Goal: Transaction & Acquisition: Download file/media

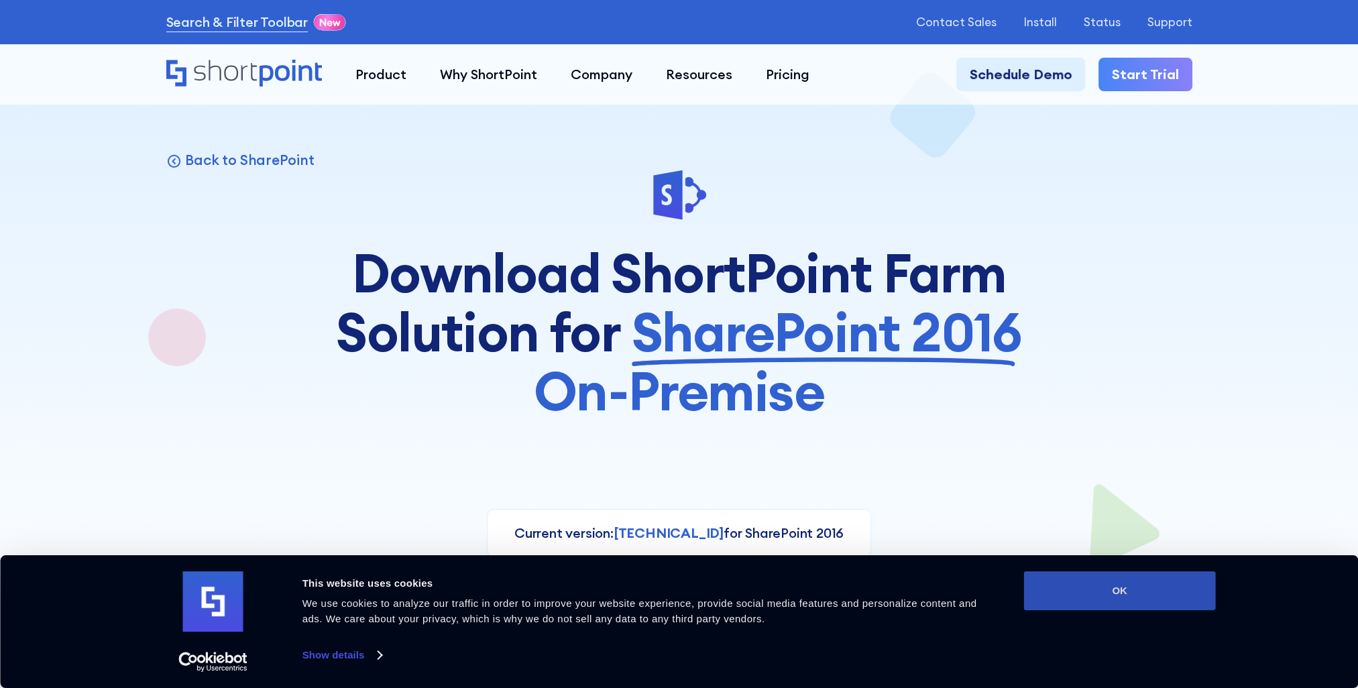
click at [1064, 590] on button "OK" at bounding box center [1120, 590] width 192 height 39
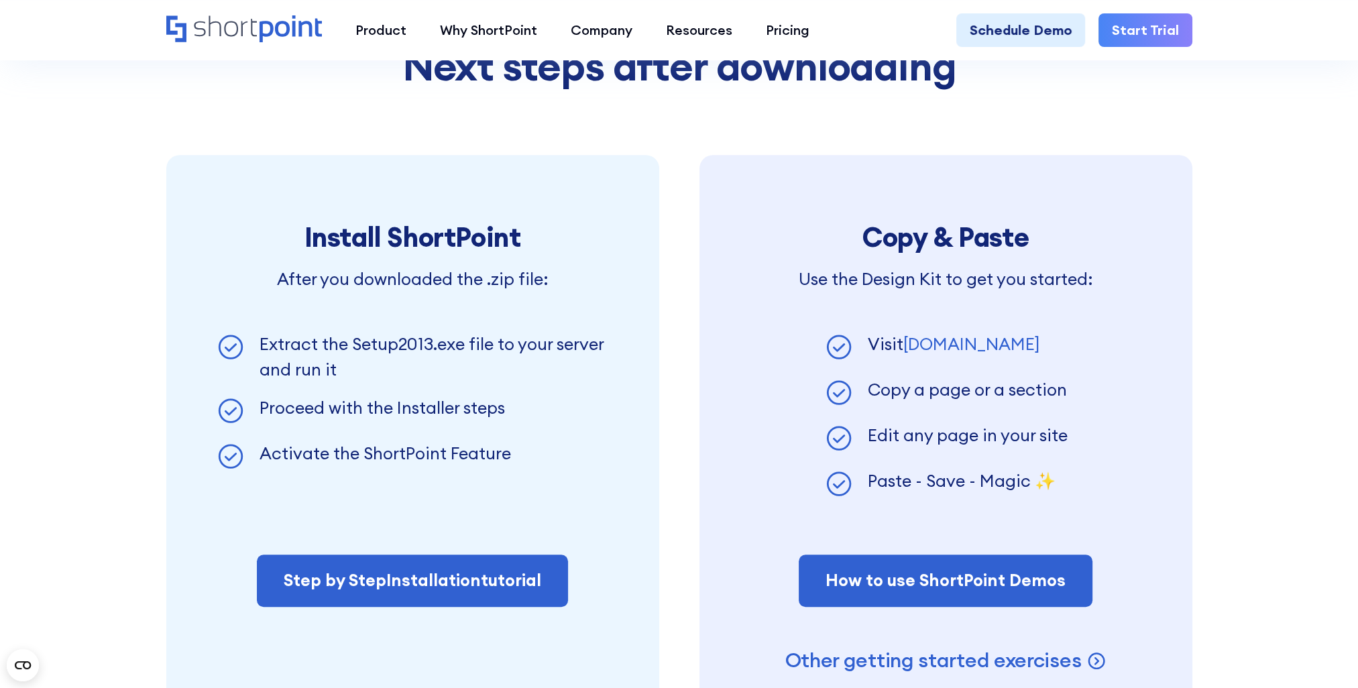
scroll to position [1006, 0]
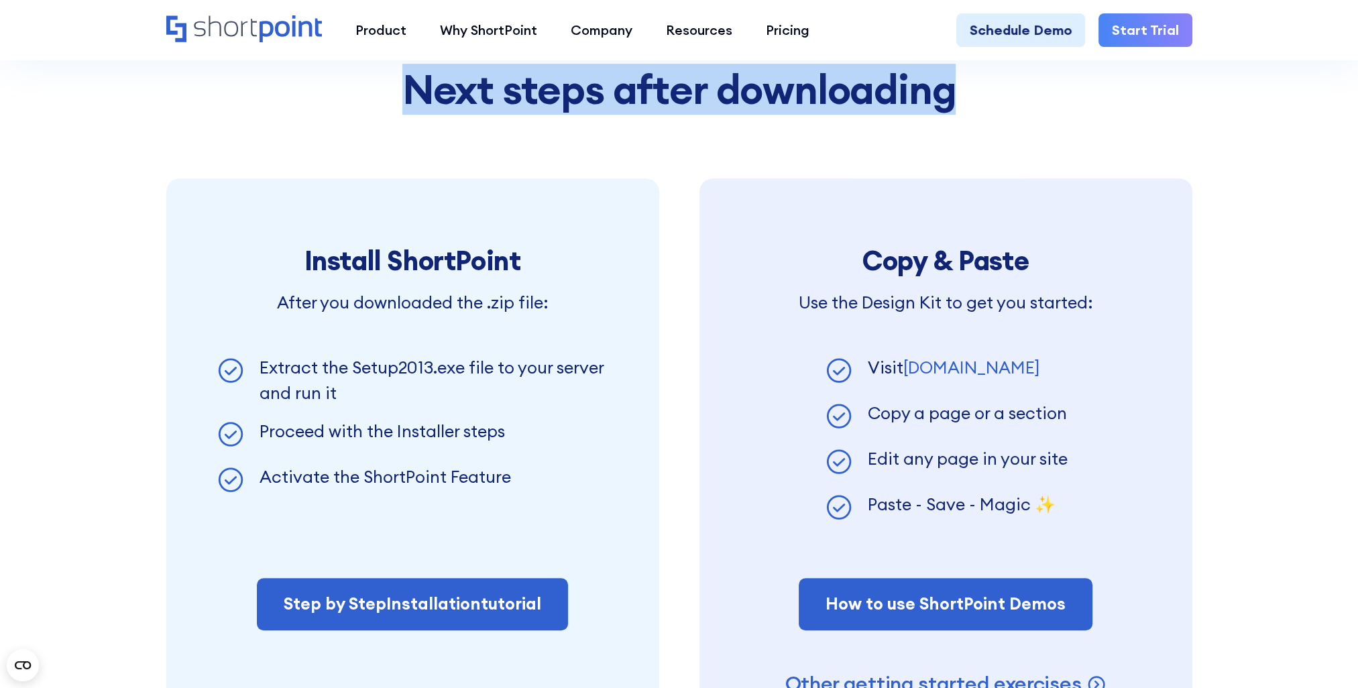
drag, startPoint x: 402, startPoint y: 101, endPoint x: 947, endPoint y: 97, distance: 544.4
click at [947, 97] on h2 "Next steps after downloading" at bounding box center [679, 89] width 1026 height 44
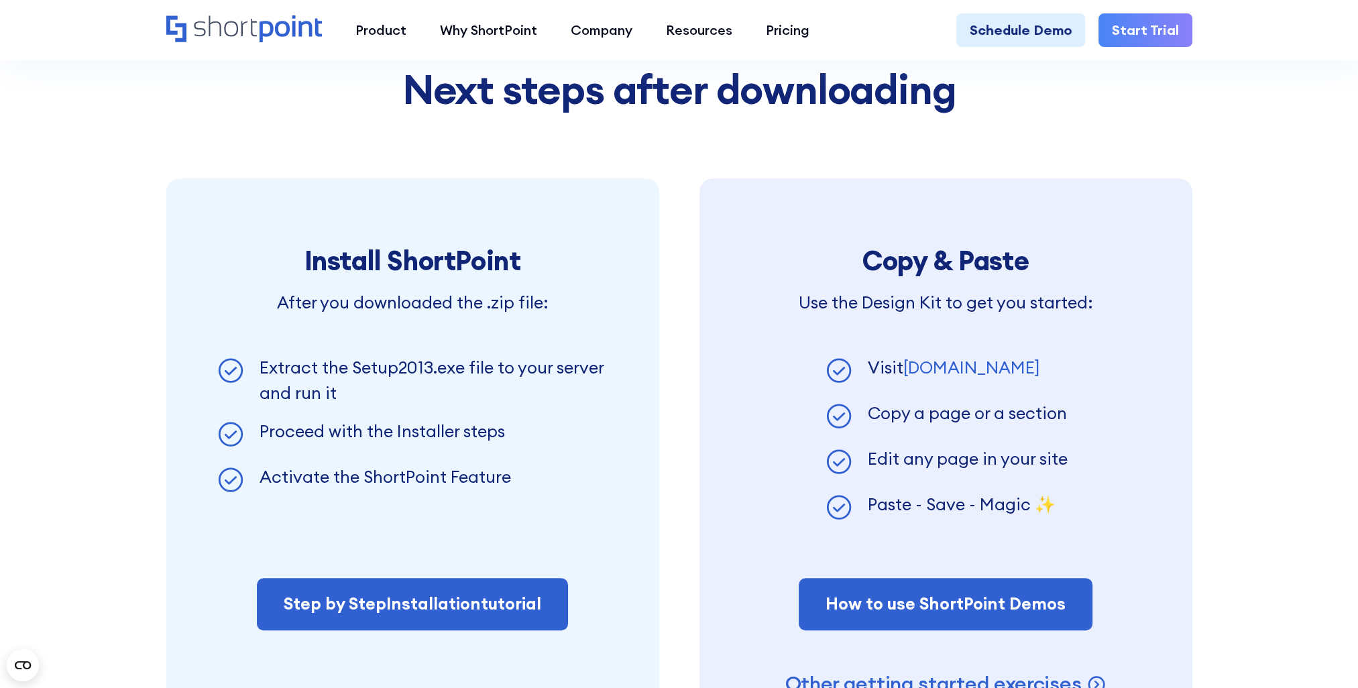
click at [685, 158] on div "Next steps after downloading Install ShortPoint After you downloaded the .zip f…" at bounding box center [679, 376] width 1026 height 775
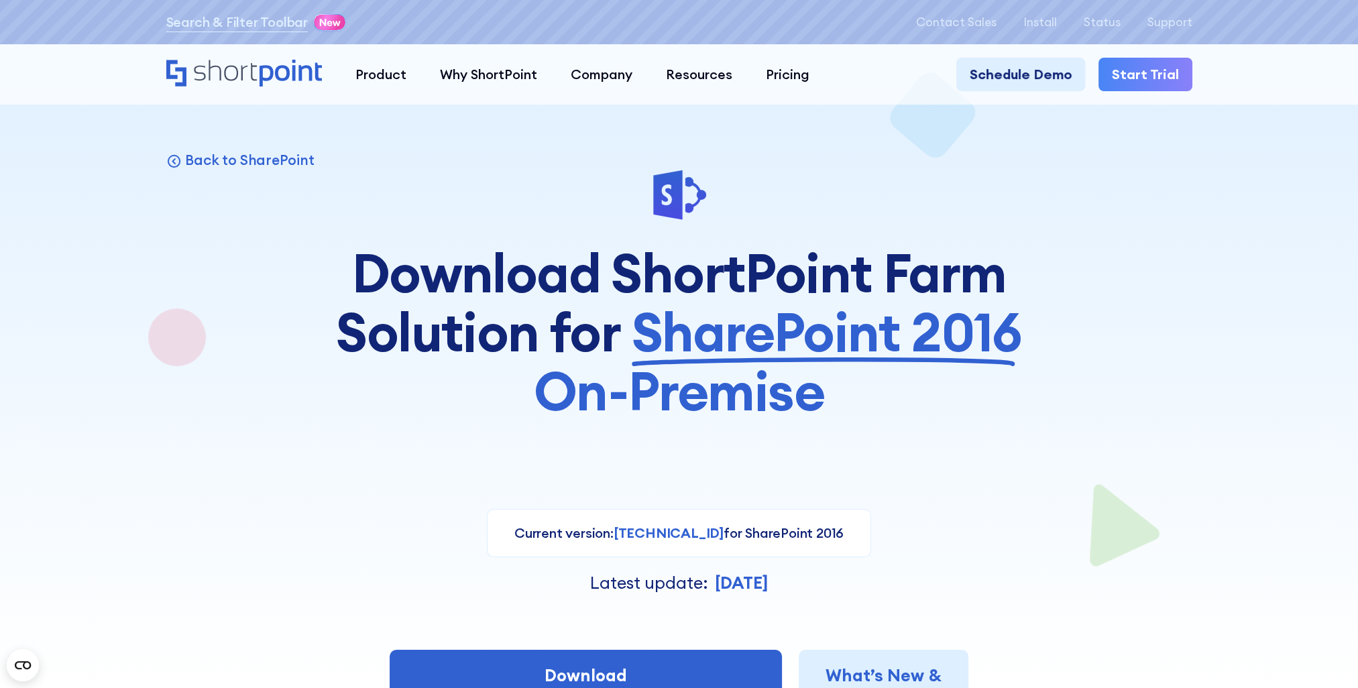
scroll to position [0, 0]
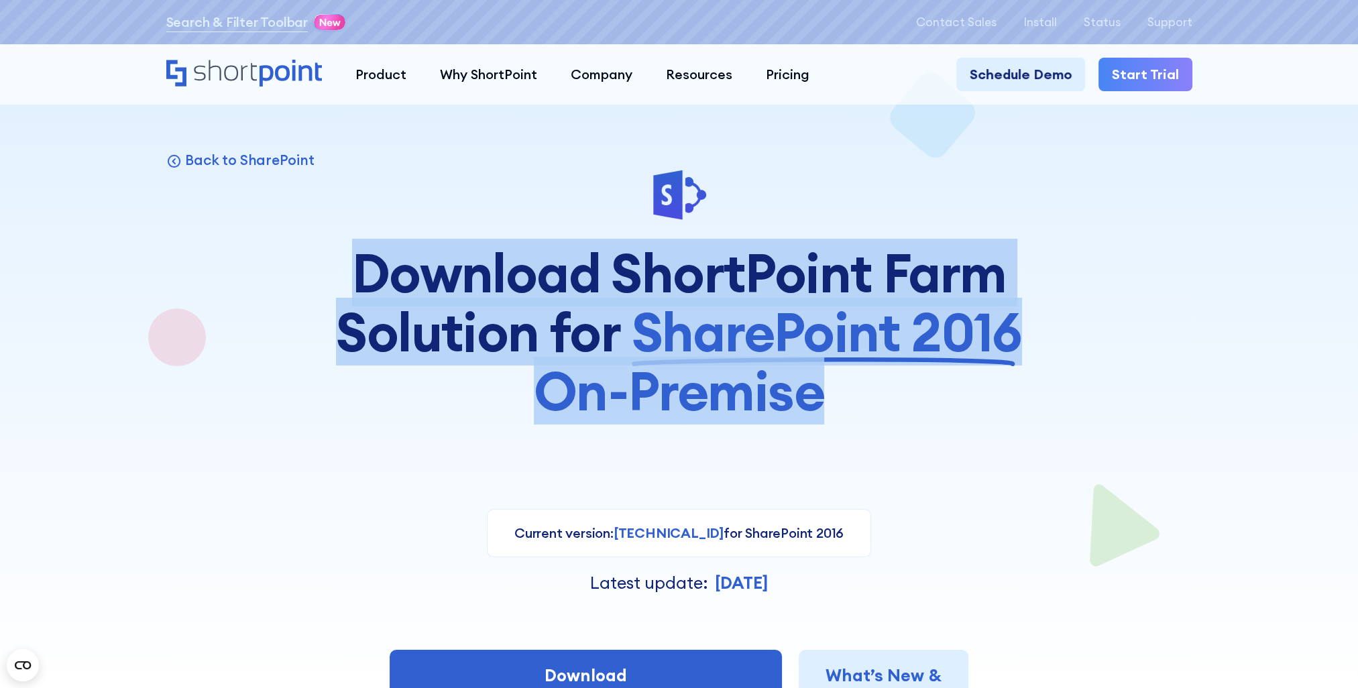
drag, startPoint x: 781, startPoint y: 398, endPoint x: 353, endPoint y: 275, distance: 445.6
click at [353, 275] on h1 "Download ShortPoint Farm Solution for SharePoint 2016 On-Premise" at bounding box center [679, 331] width 704 height 177
click at [1100, 241] on div "Back to SharePoint Download ShortPoint Farm Solution for SharePoint 2016 On-Pre…" at bounding box center [679, 447] width 1026 height 559
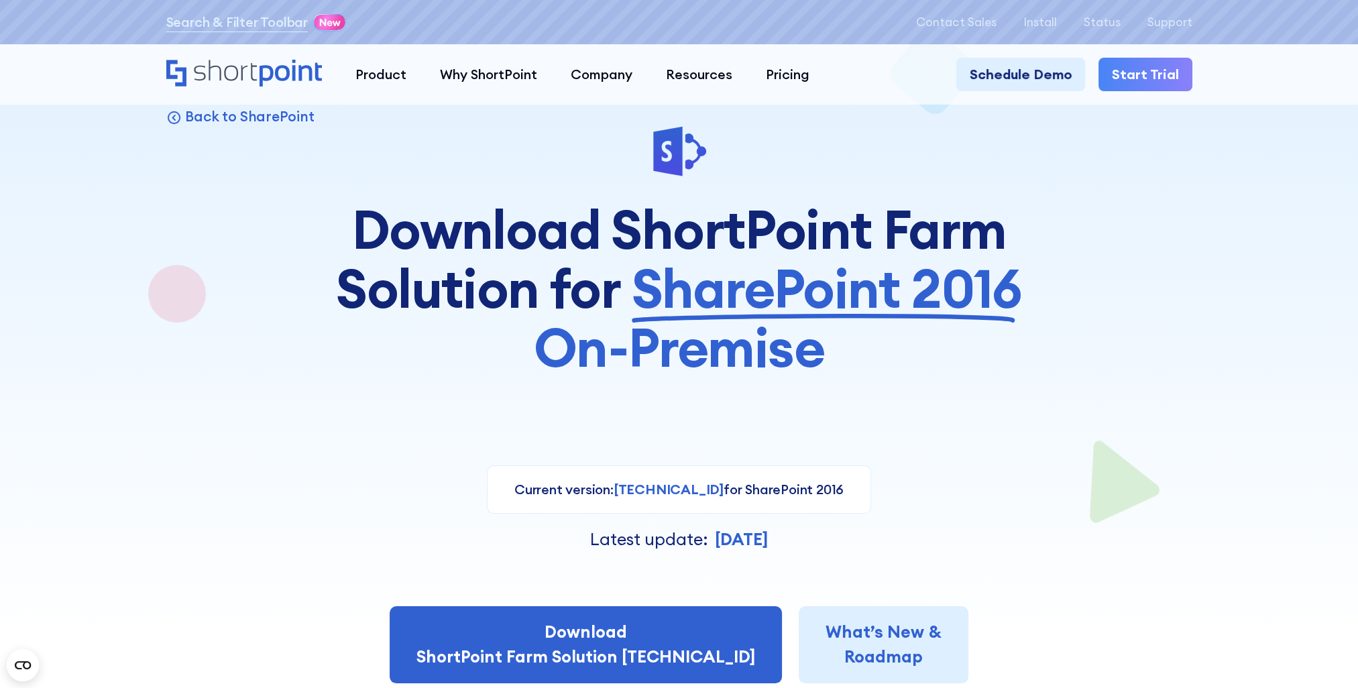
scroll to position [67, 0]
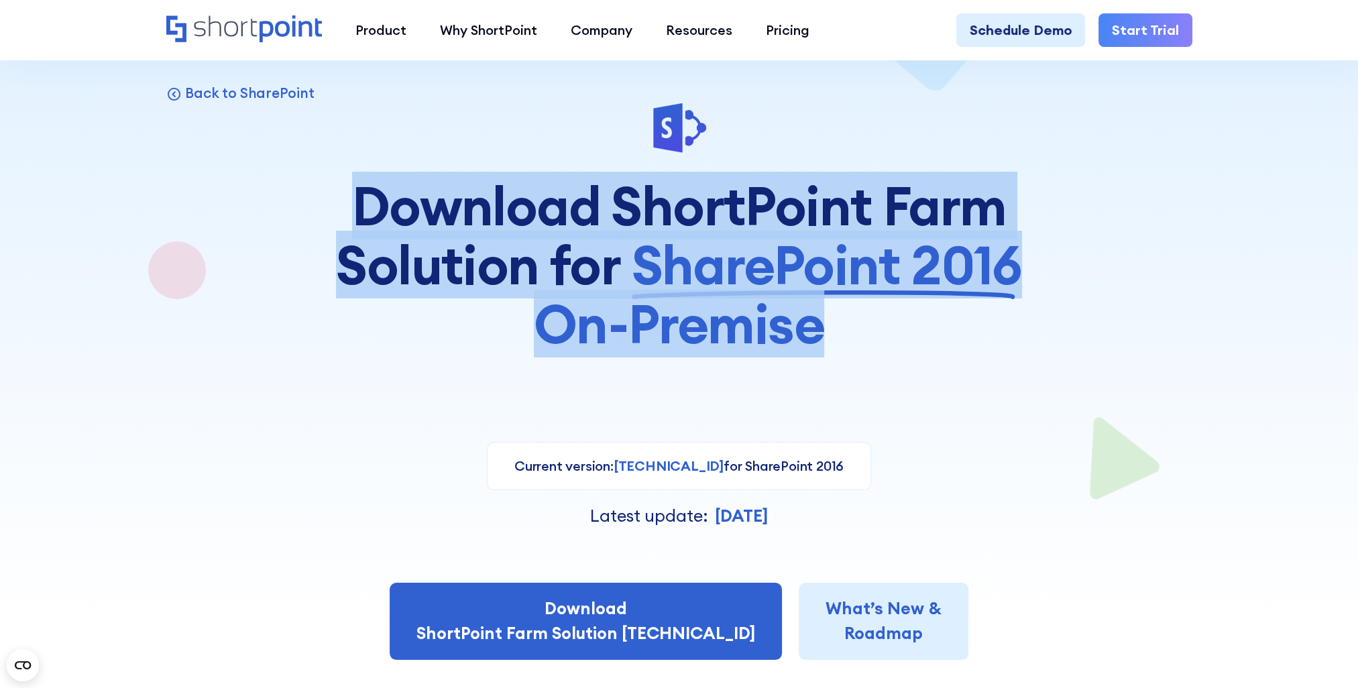
drag, startPoint x: 353, startPoint y: 201, endPoint x: 939, endPoint y: 319, distance: 597.7
click at [947, 320] on h1 "Download ShortPoint Farm Solution for SharePoint 2016 On-Premise" at bounding box center [679, 264] width 704 height 177
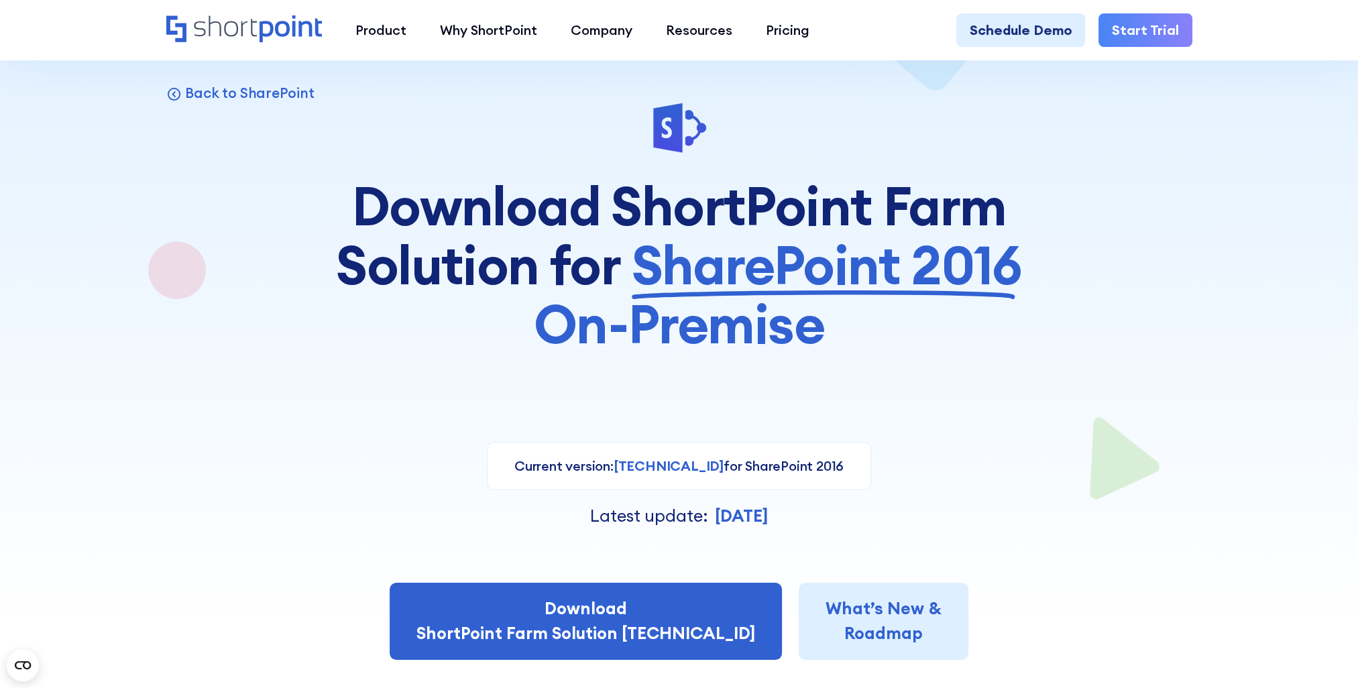
click at [154, 158] on div at bounding box center [679, 277] width 1207 height 688
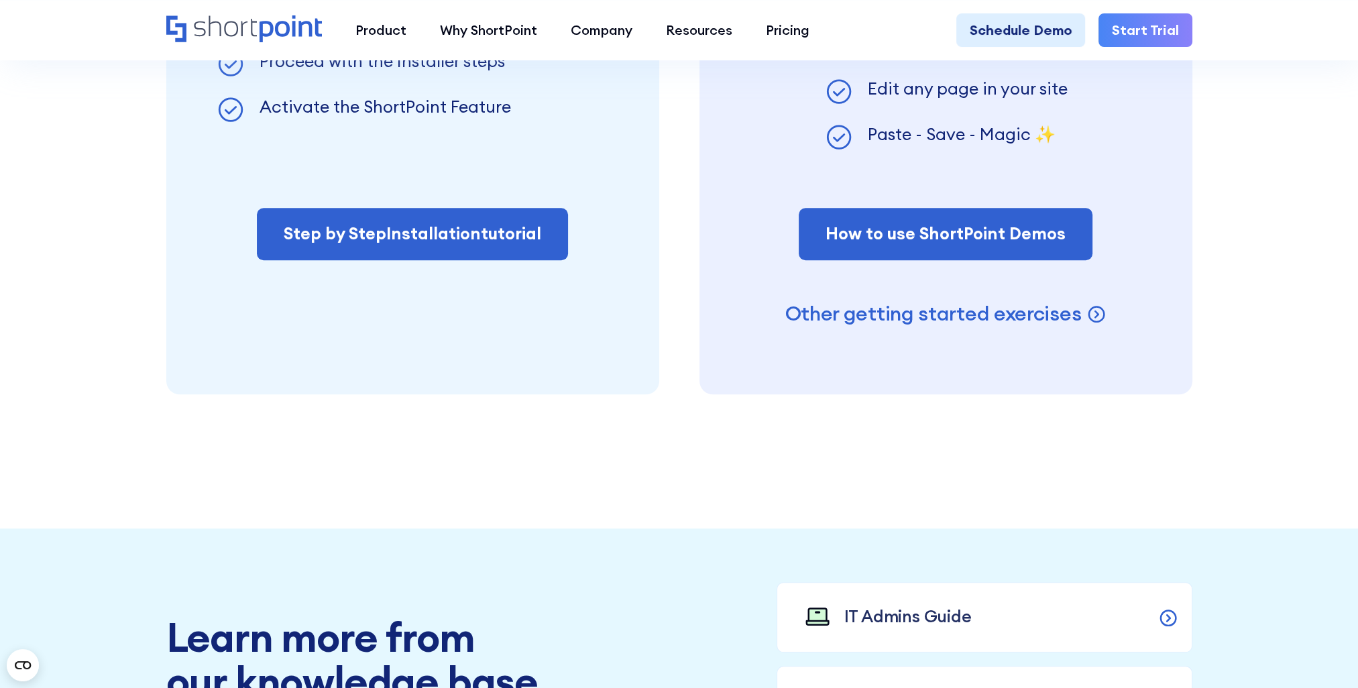
scroll to position [1408, 0]
